Goal: Information Seeking & Learning: Learn about a topic

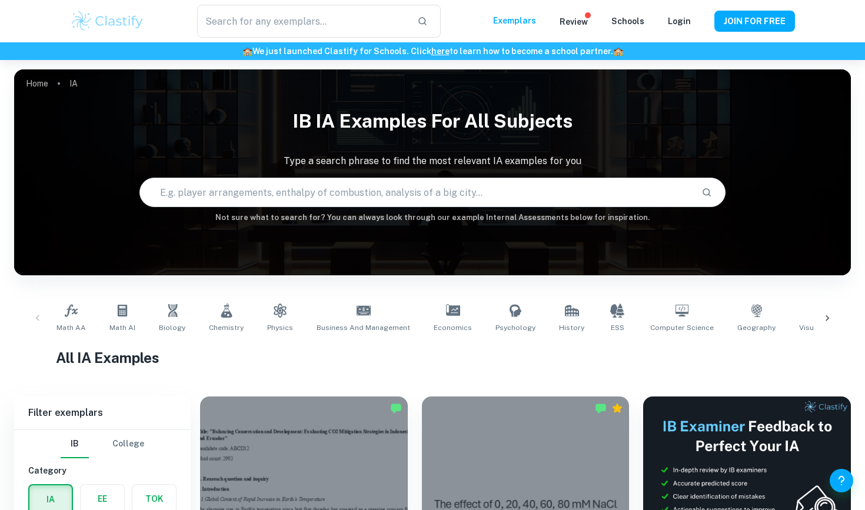
drag, startPoint x: 91, startPoint y: 358, endPoint x: 177, endPoint y: 421, distance: 107.4
click at [91, 358] on h1 "All IA Examples" at bounding box center [432, 357] width 753 height 21
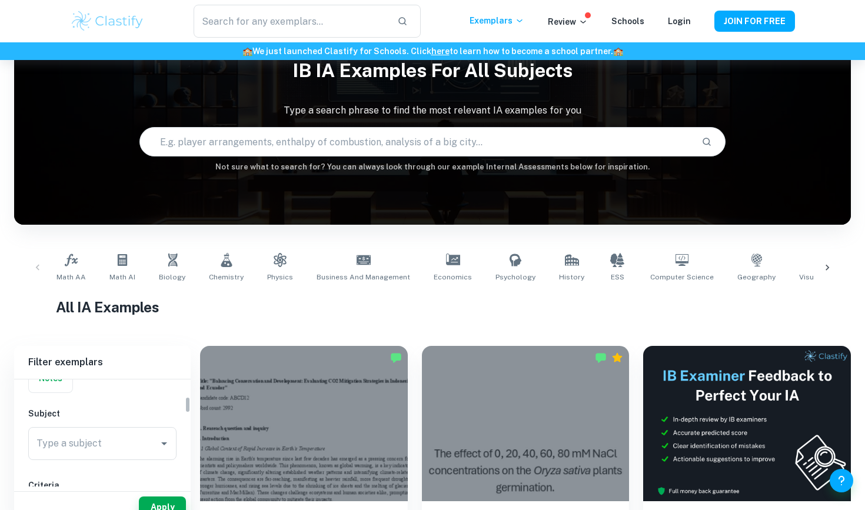
scroll to position [108, 0]
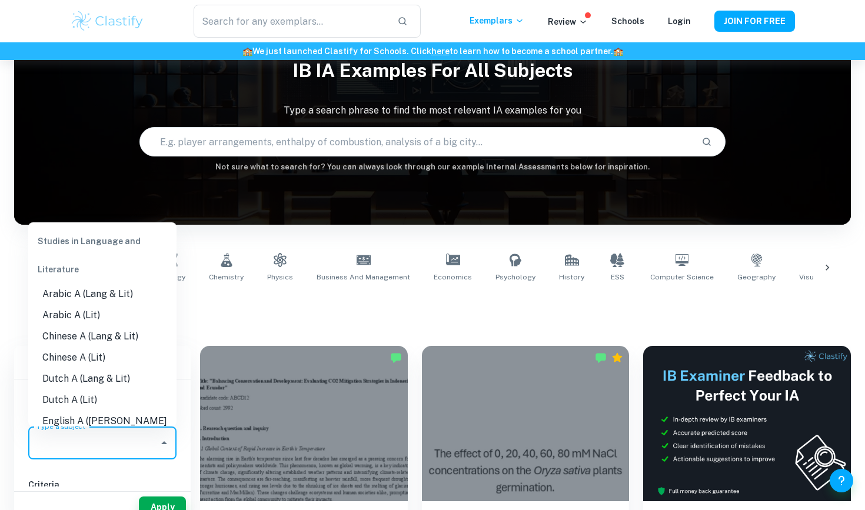
drag, startPoint x: 134, startPoint y: 450, endPoint x: 134, endPoint y: 432, distance: 17.7
click at [134, 450] on input "Type a subject" at bounding box center [94, 443] width 120 height 22
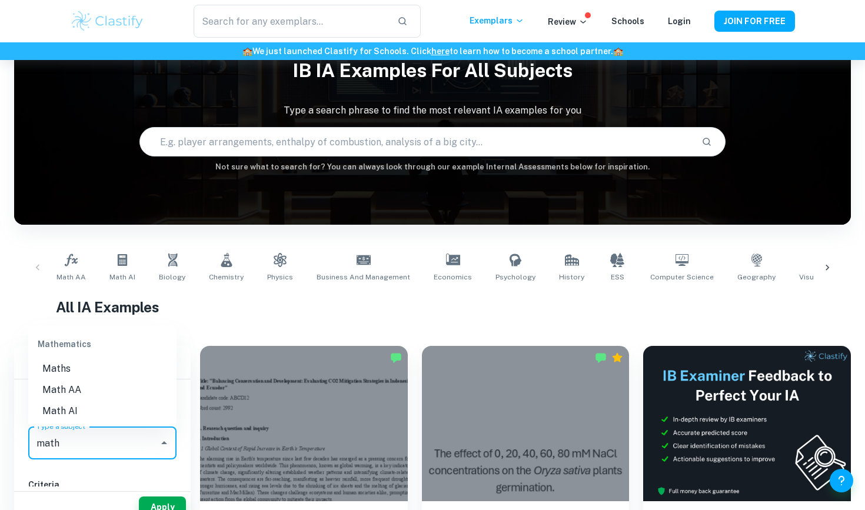
click at [139, 368] on li "Maths" at bounding box center [102, 368] width 148 height 21
type input "Maths"
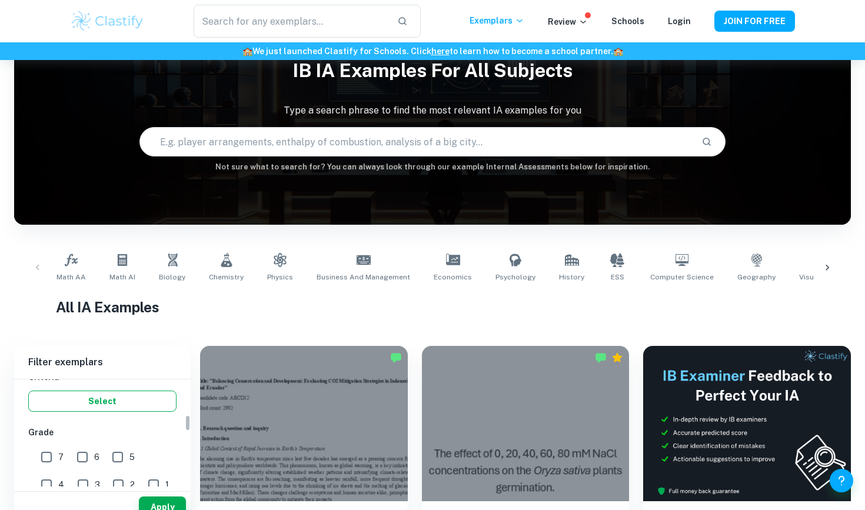
scroll to position [225, 0]
click at [49, 444] on input "7" at bounding box center [47, 448] width 24 height 24
checkbox input "true"
click at [75, 444] on input "6" at bounding box center [83, 448] width 24 height 24
click at [85, 453] on input "6" at bounding box center [83, 448] width 24 height 24
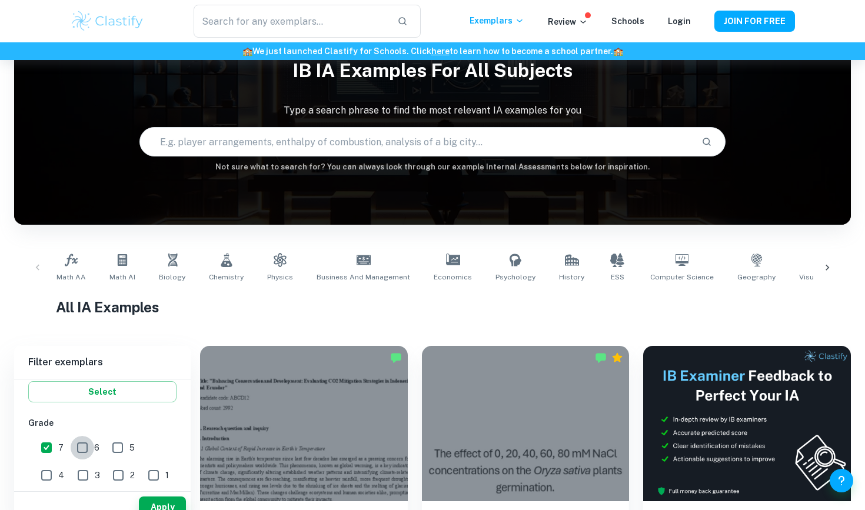
click at [85, 453] on input "6" at bounding box center [83, 448] width 24 height 24
click at [84, 451] on input "6" at bounding box center [83, 448] width 24 height 24
checkbox input "false"
click at [152, 500] on button "Apply" at bounding box center [162, 507] width 47 height 21
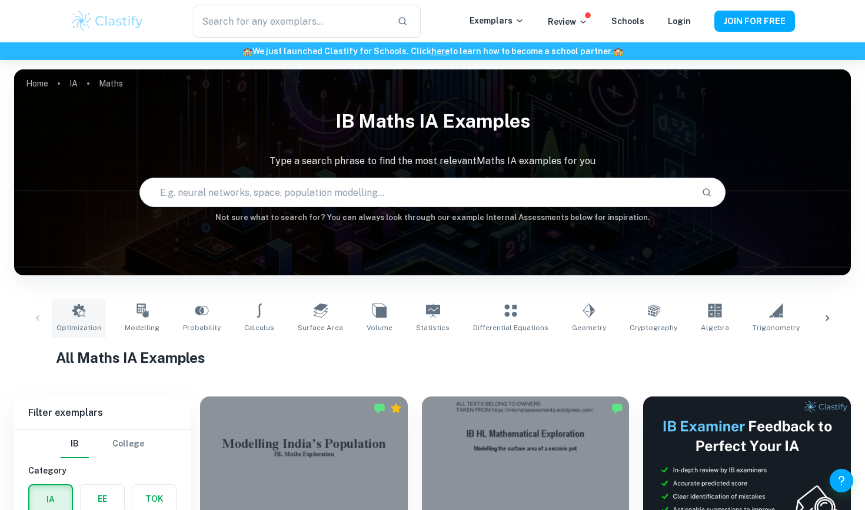
click at [72, 316] on icon at bounding box center [79, 311] width 14 height 14
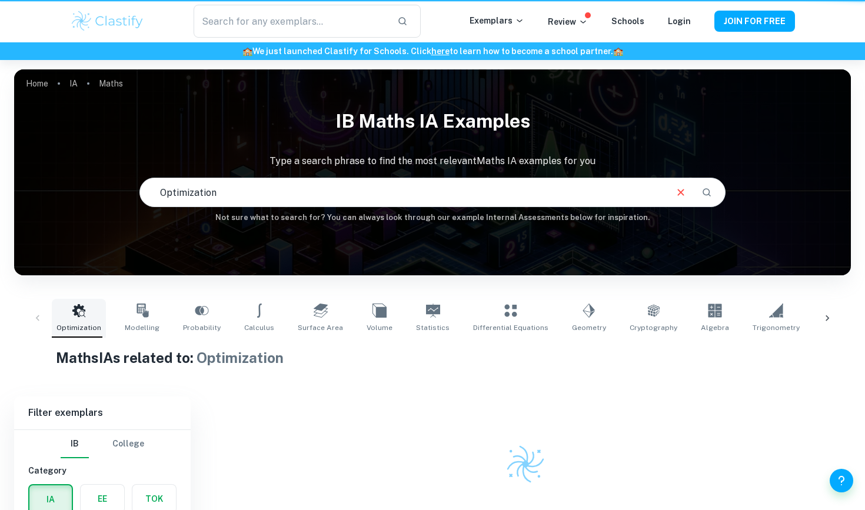
type input "Optimization"
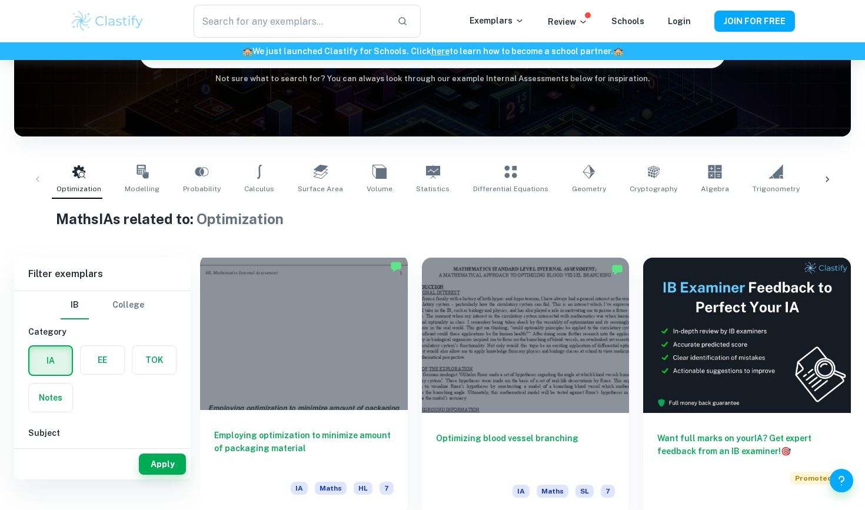
scroll to position [147, 0]
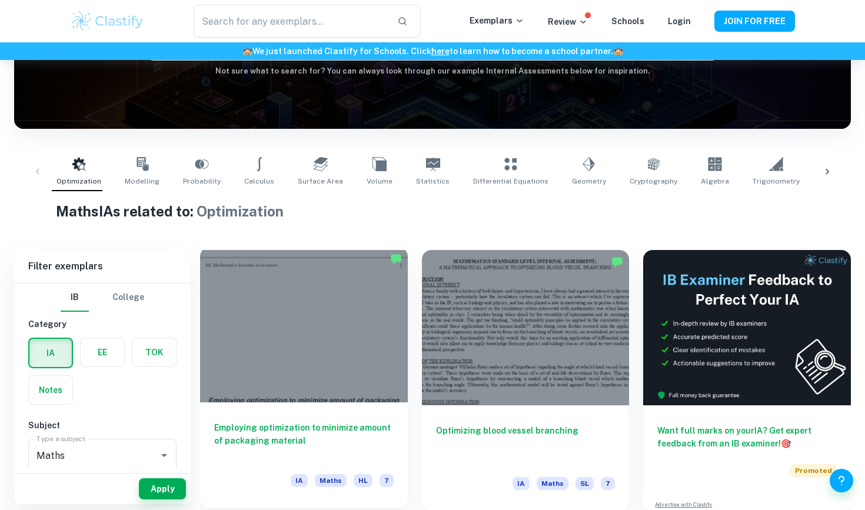
click at [315, 346] on div at bounding box center [304, 324] width 208 height 155
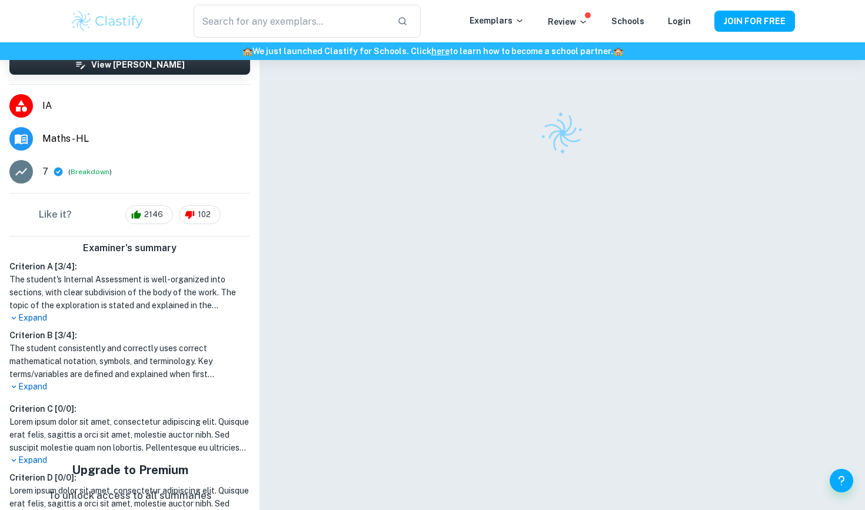
scroll to position [104, 0]
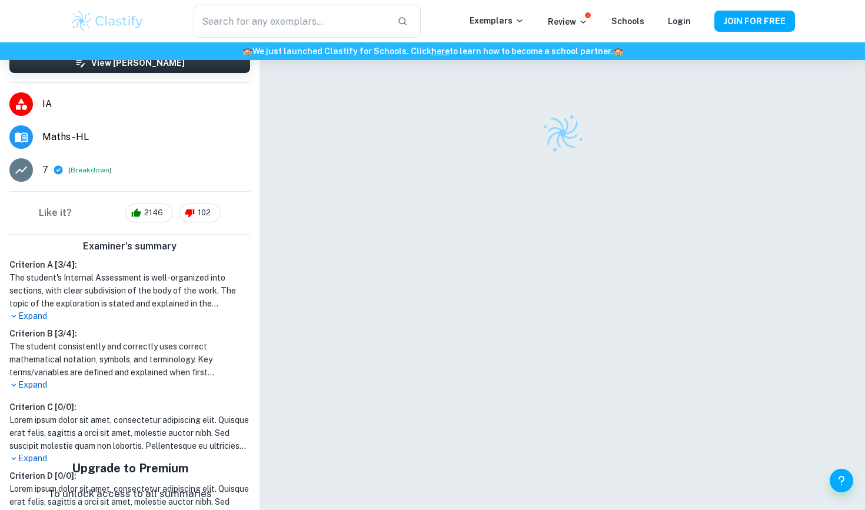
click at [42, 315] on p "Expand" at bounding box center [129, 316] width 241 height 12
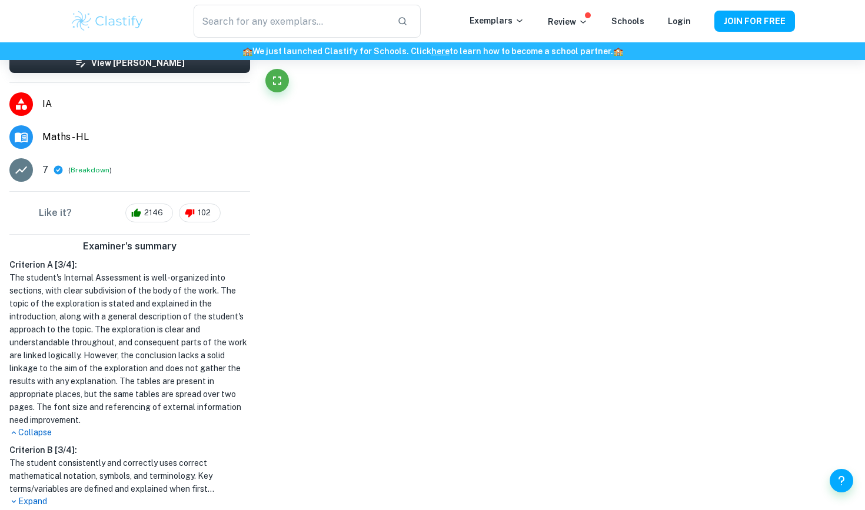
scroll to position [0, 0]
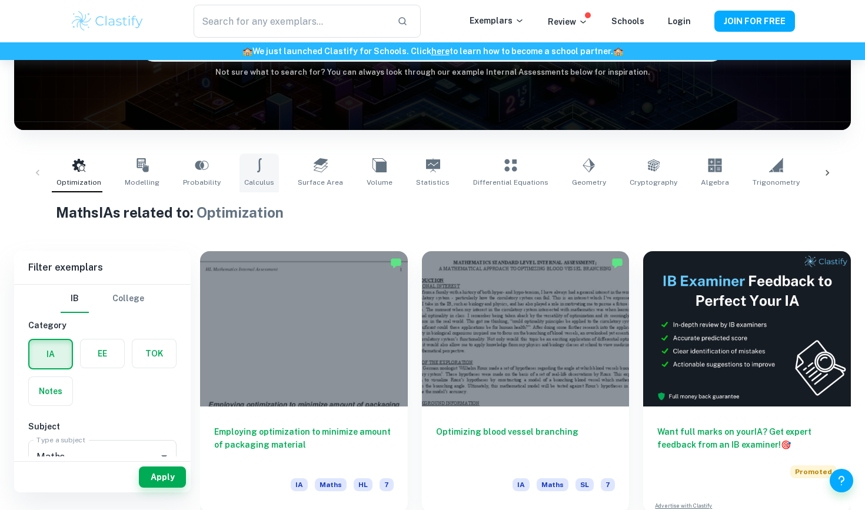
scroll to position [184, 0]
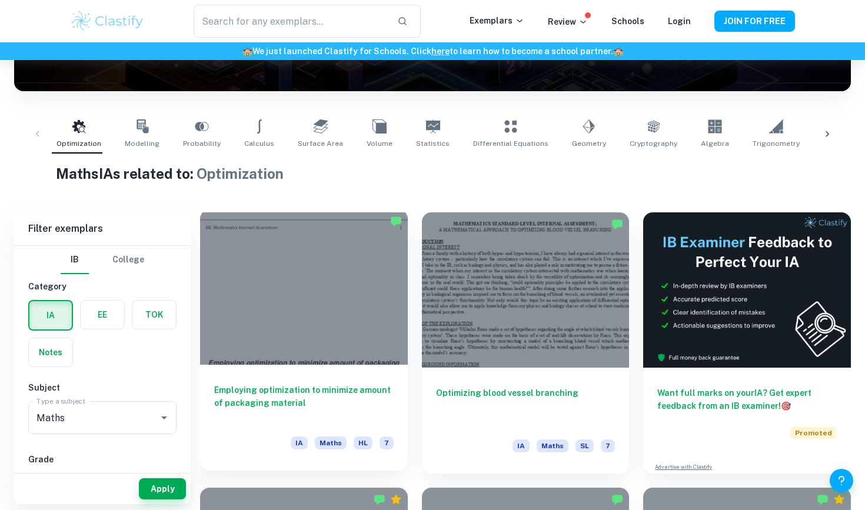
click at [308, 325] on div at bounding box center [304, 287] width 208 height 155
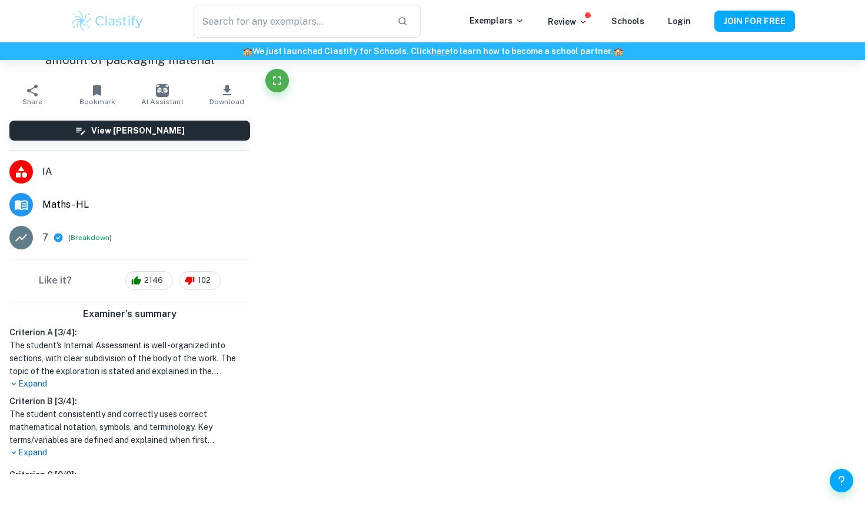
scroll to position [36, 0]
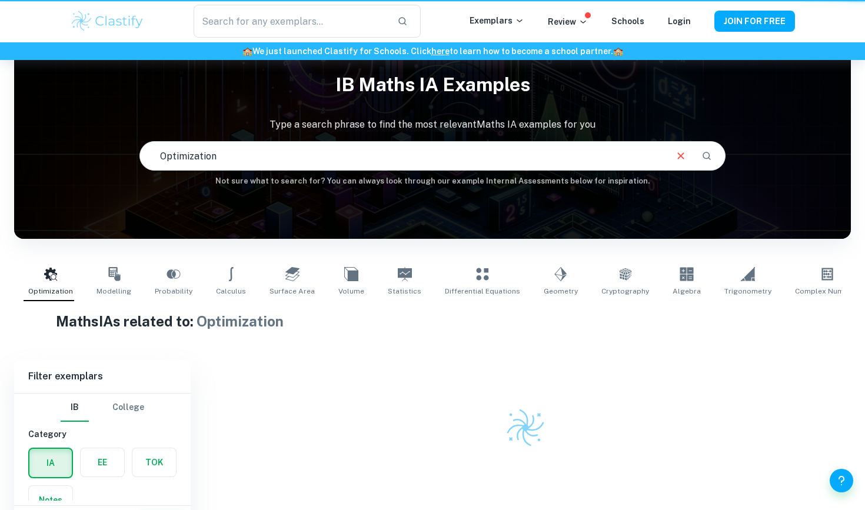
scroll to position [63, 0]
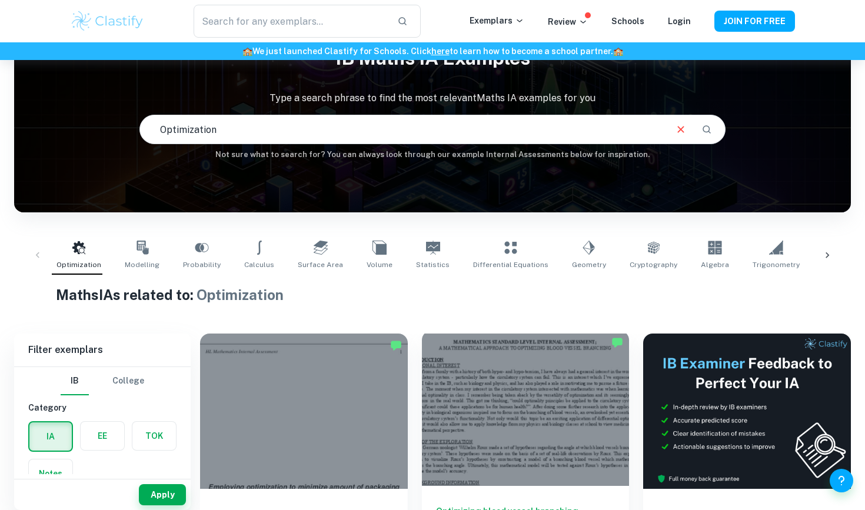
click at [524, 353] on div at bounding box center [526, 408] width 208 height 155
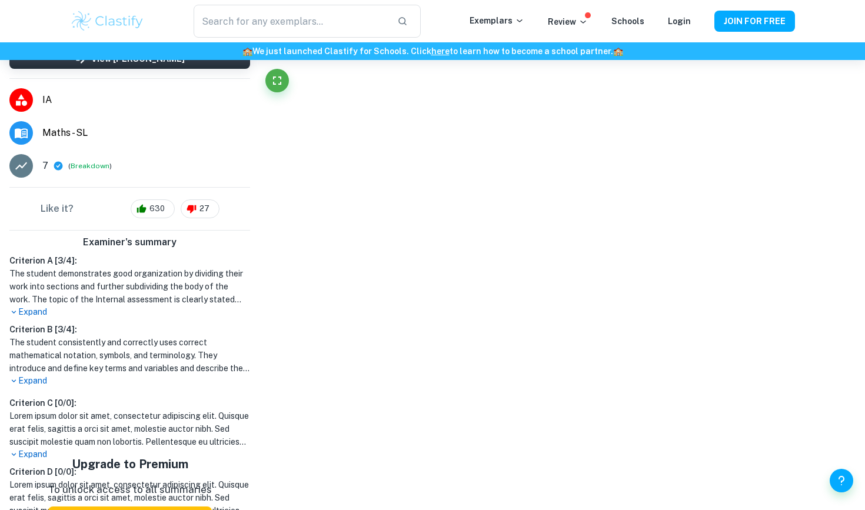
scroll to position [54, 0]
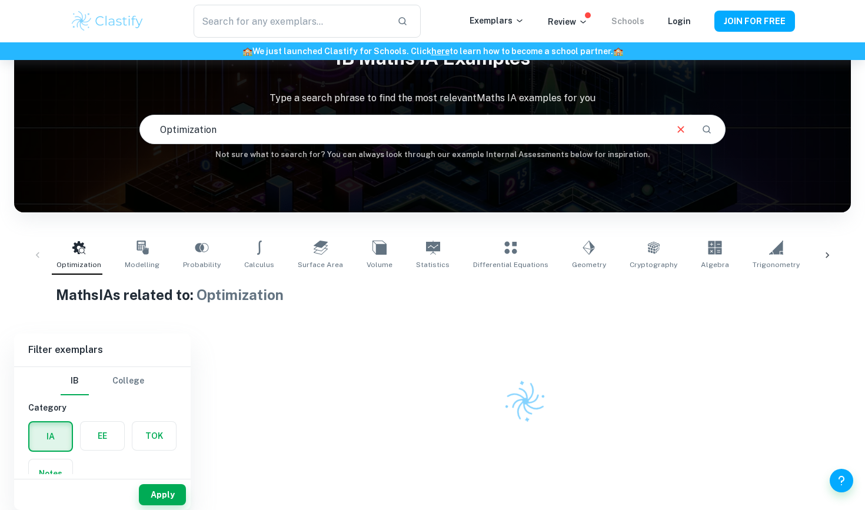
scroll to position [63, 0]
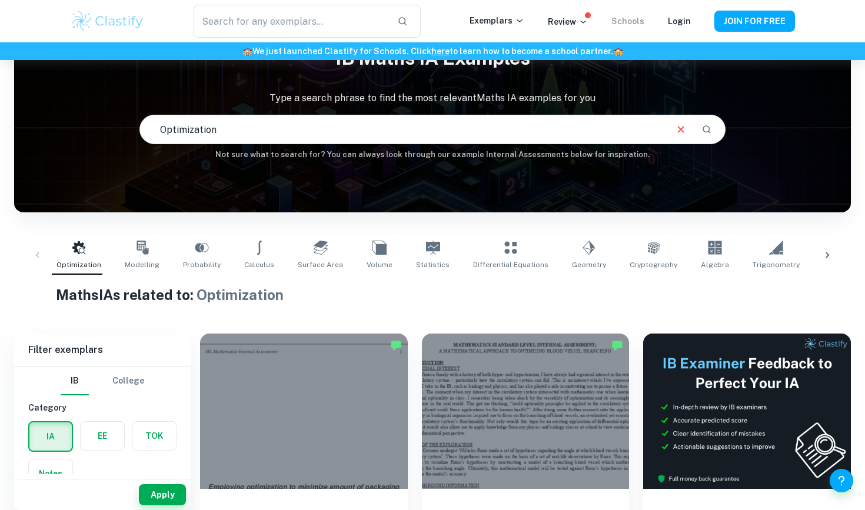
click at [841, 26] on div "​ Exemplars Review Schools Login JOIN FOR FREE" at bounding box center [432, 21] width 865 height 42
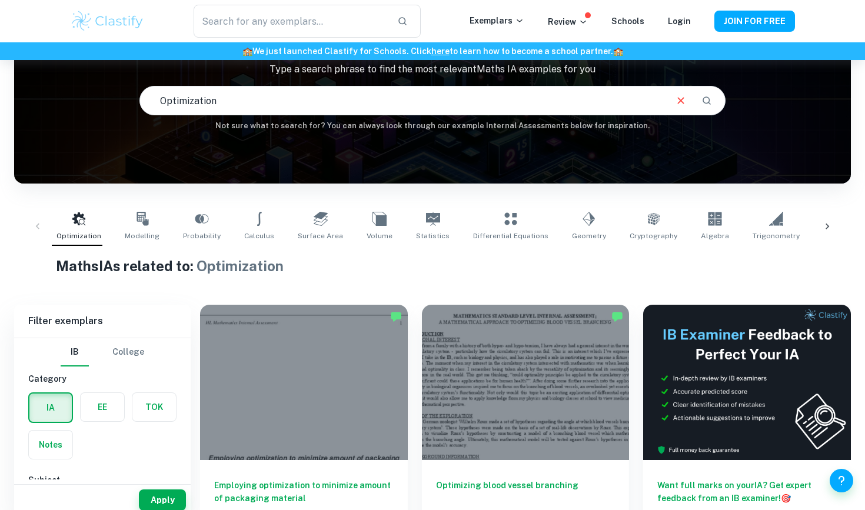
scroll to position [116, 0]
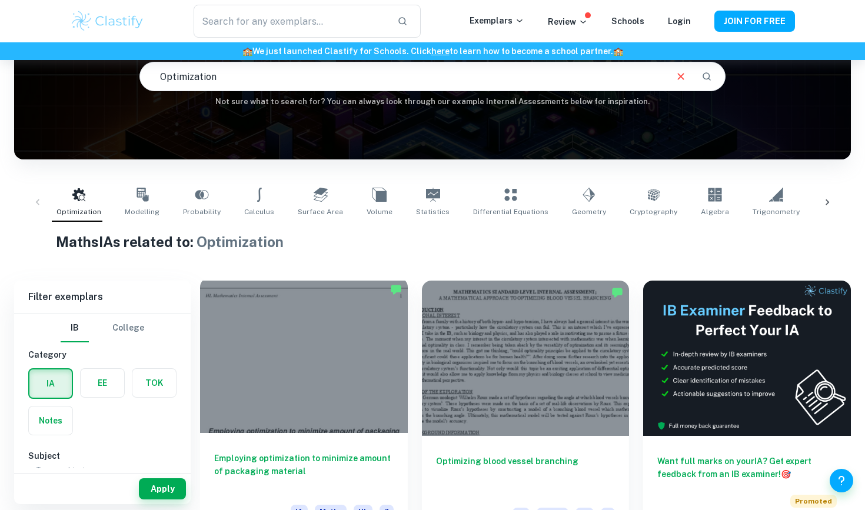
click at [324, 384] on div at bounding box center [304, 355] width 208 height 155
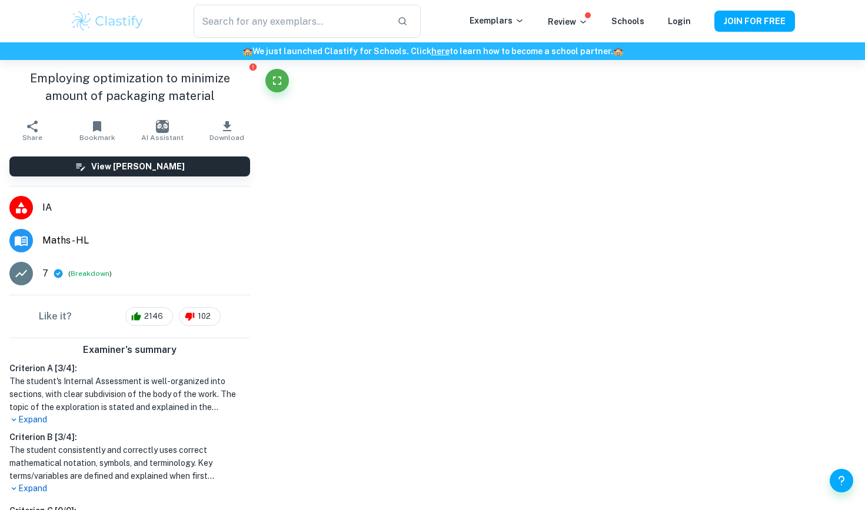
click at [543, 159] on main "Correct Criterion A The topic of the Internal assessment is stated clearly and …" at bounding box center [563, 285] width 606 height 450
